Goal: Information Seeking & Learning: Find specific fact

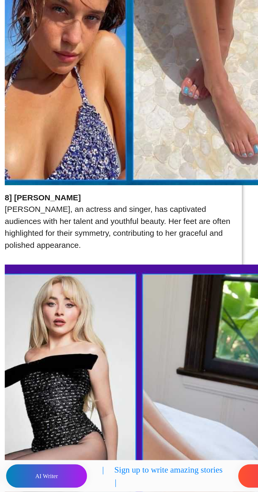
scroll to position [402, 0]
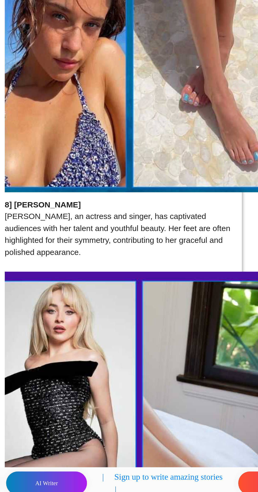
copy strong "Sabrina Carpenter"
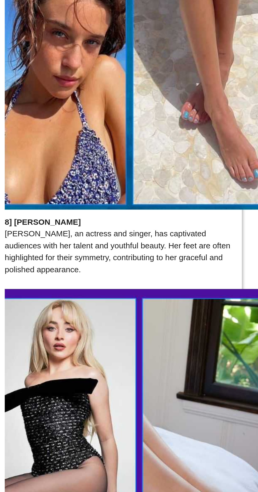
scroll to position [426, 0]
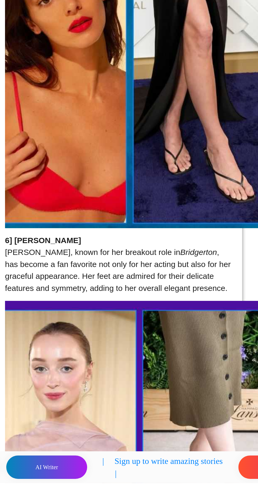
scroll to position [928, 0]
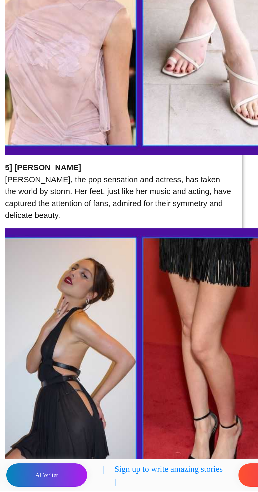
scroll to position [1214, 0]
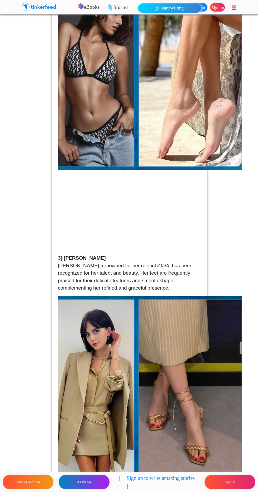
scroll to position [1662, 0]
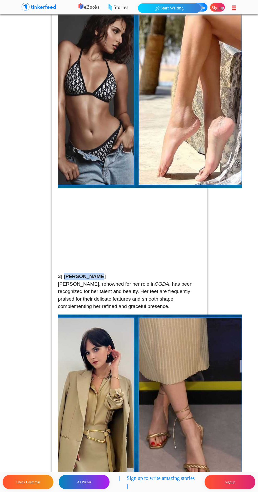
copy strong "[PERSON_NAME]"
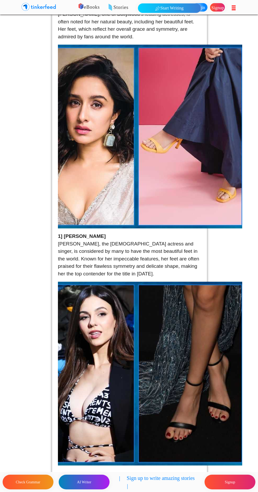
scroll to position [2169, 0]
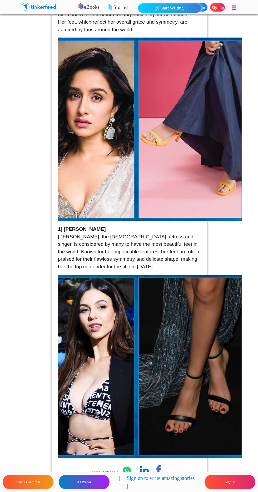
copy strong "[PERSON_NAME]"
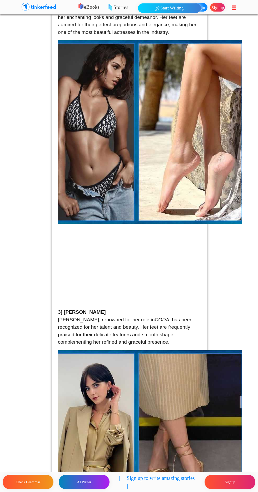
scroll to position [1625, 0]
